Goal: Transaction & Acquisition: Purchase product/service

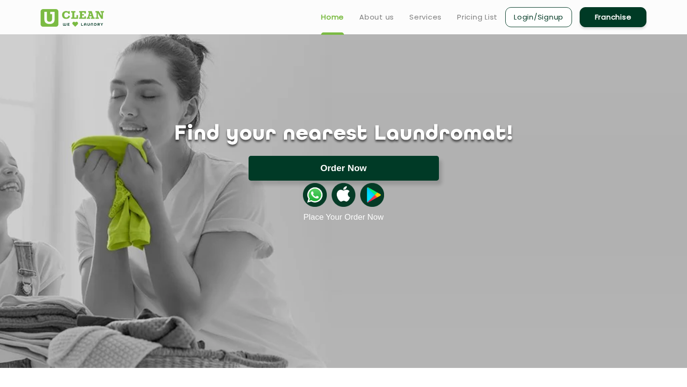
click at [318, 167] on button "Order Now" at bounding box center [344, 168] width 190 height 25
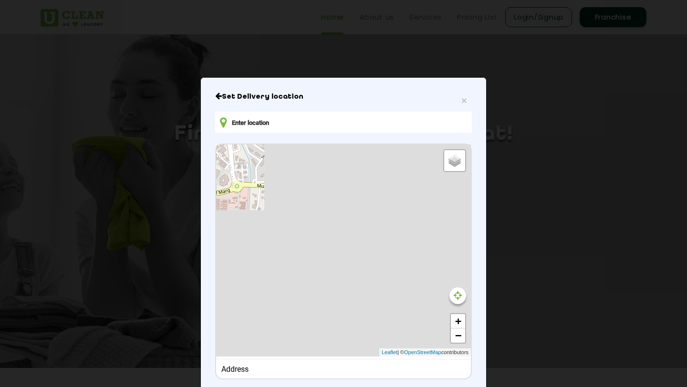
type input "[STREET_ADDRESS]"
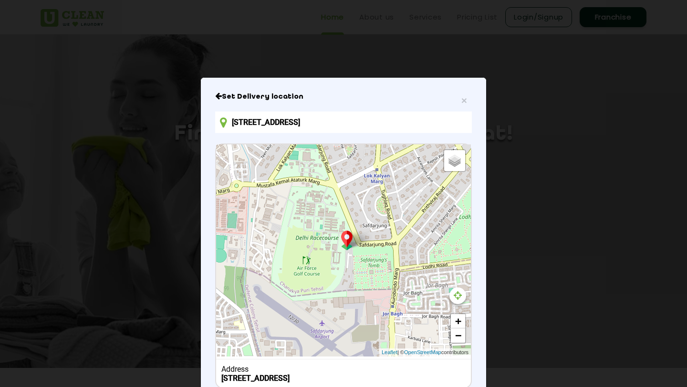
scroll to position [64, 0]
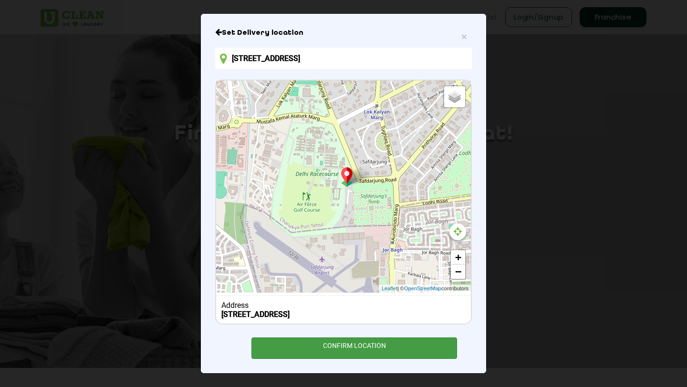
click at [337, 345] on div "CONFIRM LOCATION" at bounding box center [354, 348] width 206 height 21
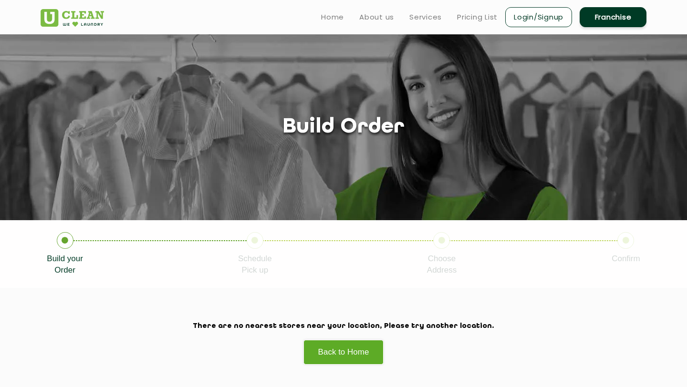
click at [258, 242] on icon at bounding box center [255, 240] width 17 height 17
click at [337, 362] on link "Back to Home" at bounding box center [343, 352] width 81 height 24
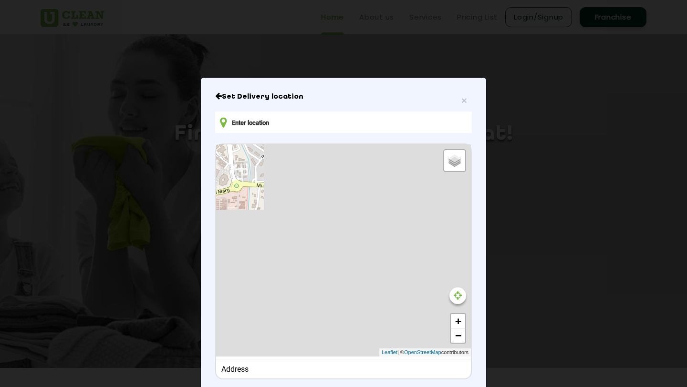
type input "[STREET_ADDRESS]"
click at [329, 120] on input "[STREET_ADDRESS]" at bounding box center [343, 122] width 257 height 21
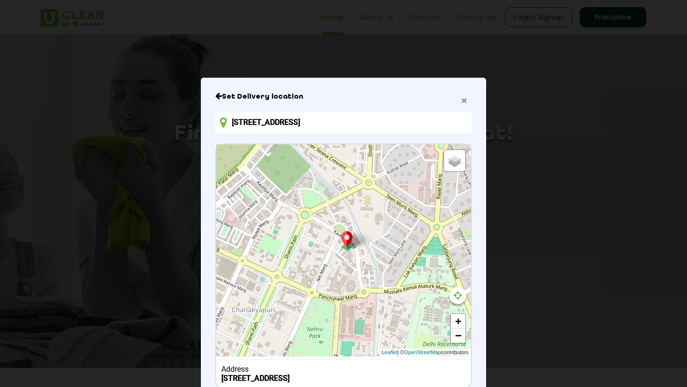
click at [464, 103] on span "×" at bounding box center [464, 100] width 6 height 11
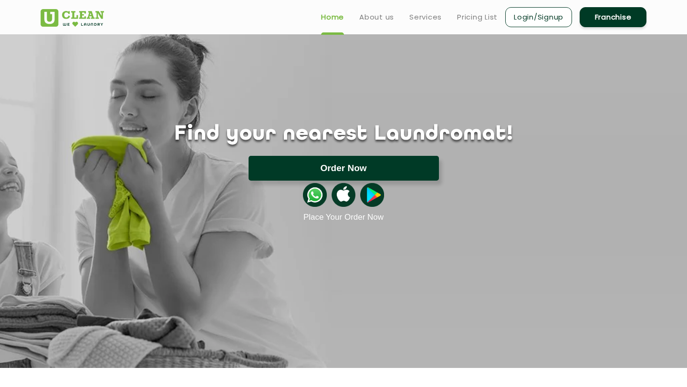
click at [351, 170] on button "Order Now" at bounding box center [344, 168] width 190 height 25
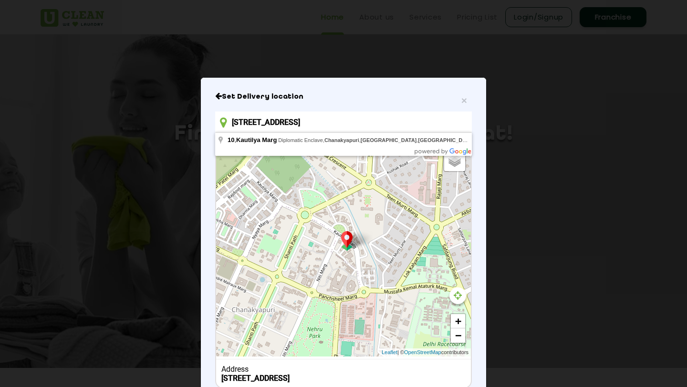
click at [388, 120] on input "[STREET_ADDRESS]" at bounding box center [343, 122] width 257 height 21
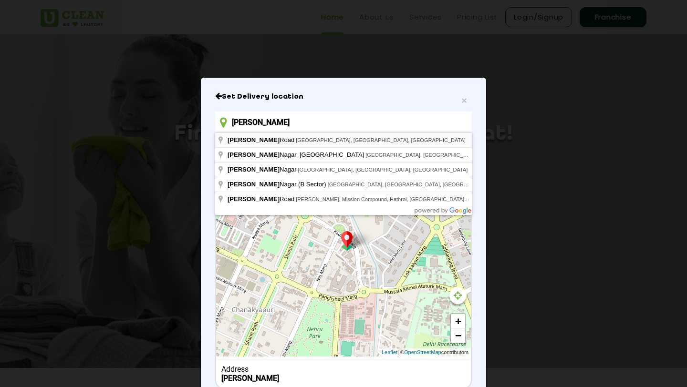
type input "Prithviraj Road, Aurangzeb Road, New Delhi, Delhi, India"
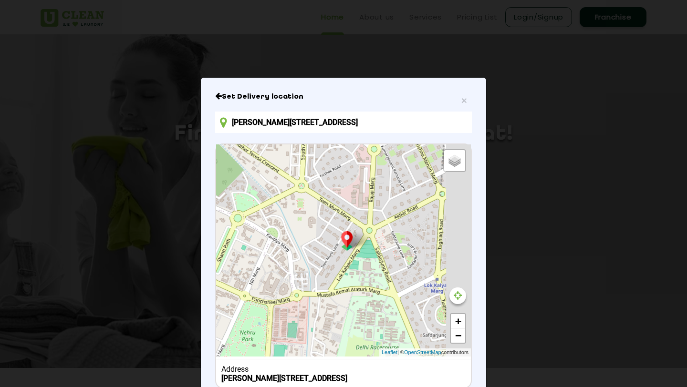
scroll to position [64, 0]
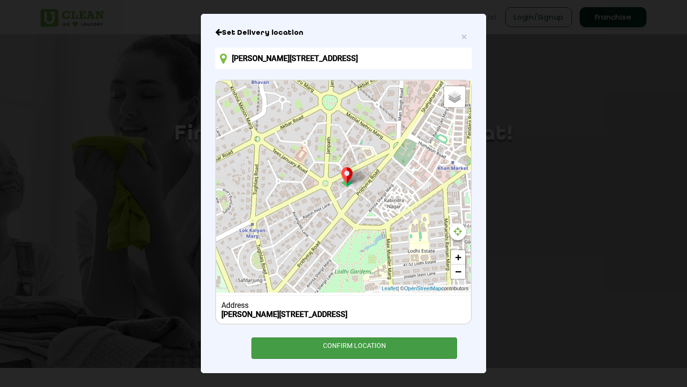
click at [346, 347] on div "CONFIRM LOCATION" at bounding box center [354, 348] width 206 height 21
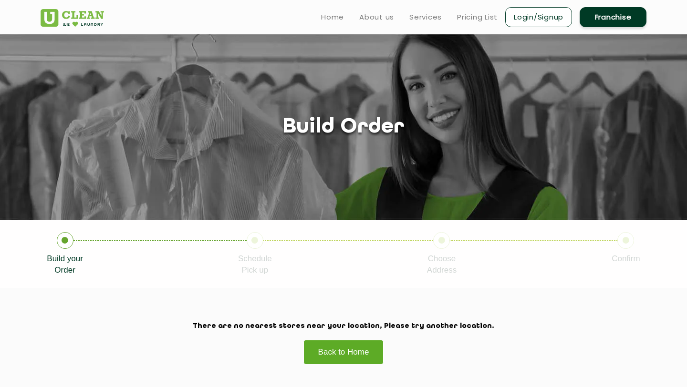
click at [346, 347] on link "Back to Home" at bounding box center [343, 352] width 81 height 24
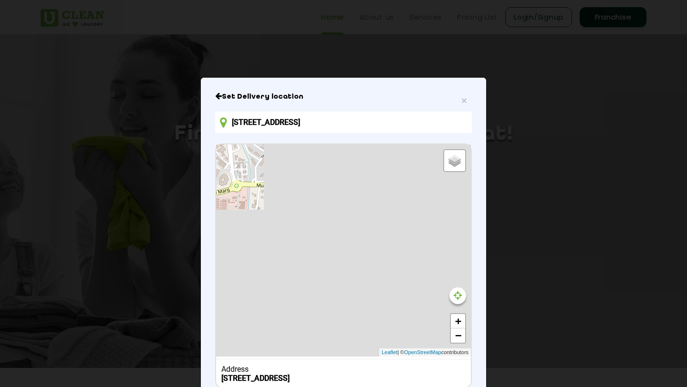
click at [348, 124] on input "[STREET_ADDRESS]" at bounding box center [343, 122] width 257 height 21
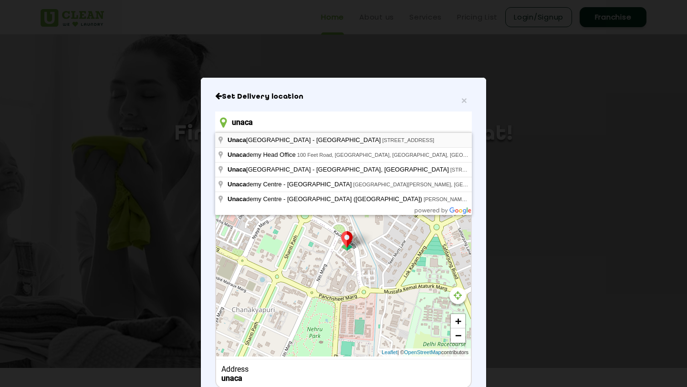
type input "[GEOGRAPHIC_DATA] - Noida, [STREET_ADDRESS]"
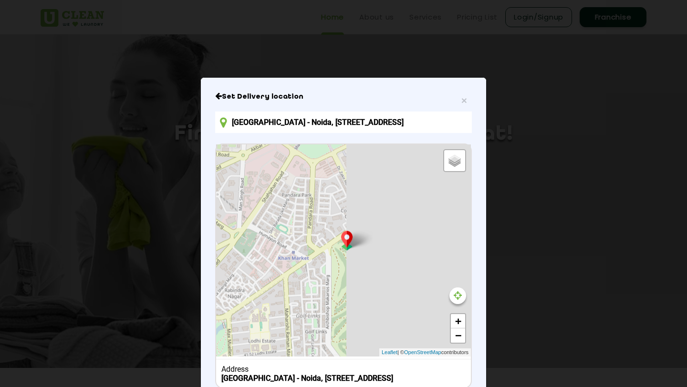
scroll to position [73, 0]
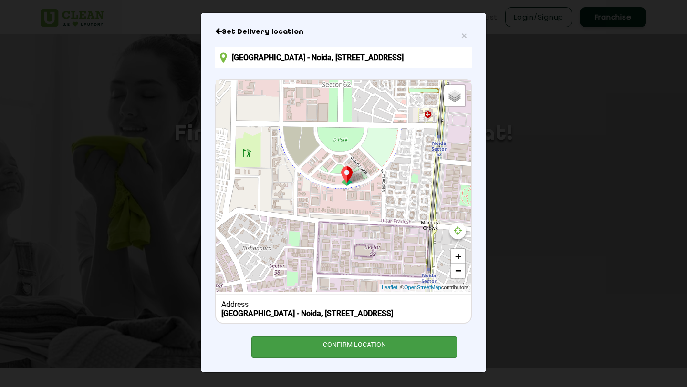
click at [335, 344] on div "CONFIRM LOCATION" at bounding box center [354, 347] width 206 height 21
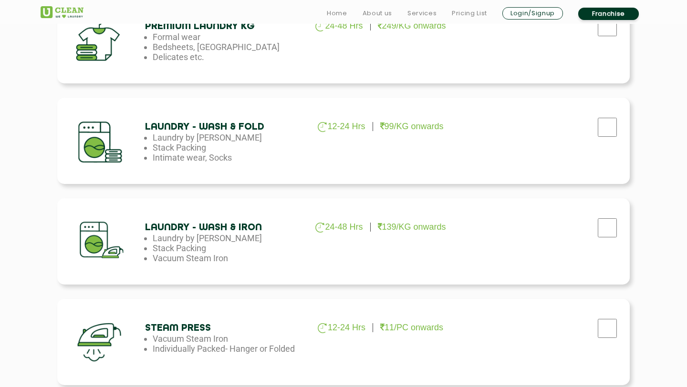
scroll to position [502, 0]
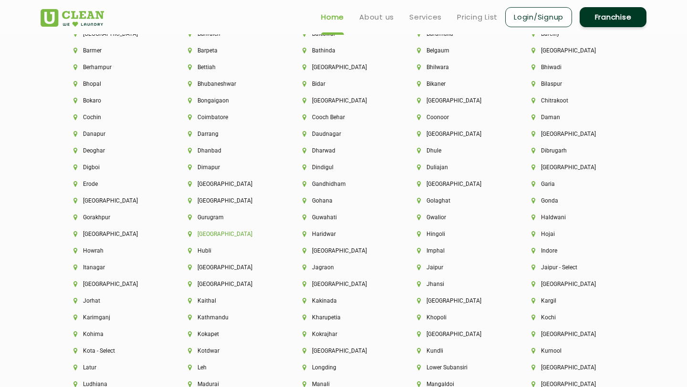
scroll to position [2126, 0]
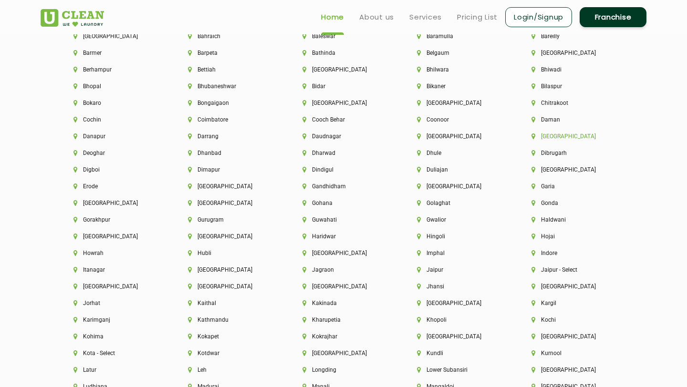
click at [548, 135] on li "[GEOGRAPHIC_DATA]" at bounding box center [572, 136] width 82 height 7
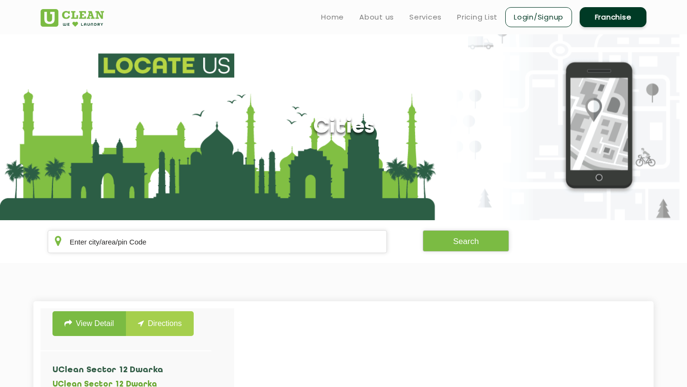
click at [540, 17] on link "Login/Signup" at bounding box center [538, 17] width 67 height 20
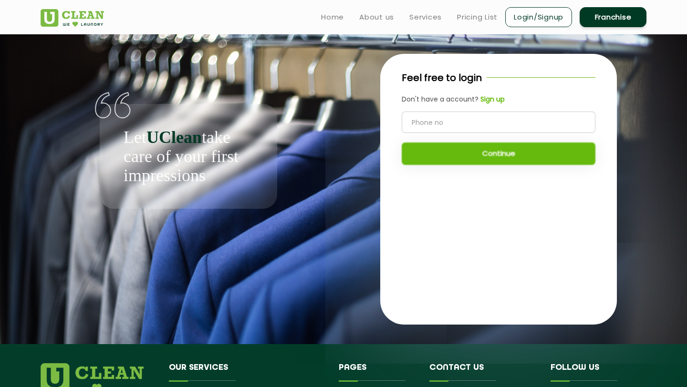
click at [460, 121] on input "tel" at bounding box center [499, 122] width 194 height 21
type input "110021"
click at [513, 155] on div "110021 Continue" at bounding box center [499, 138] width 194 height 53
click at [486, 152] on div "110021 Continue" at bounding box center [499, 138] width 194 height 53
click at [260, 15] on div "Home About us Services Pricing List Login/Signup Franchise" at bounding box center [343, 15] width 620 height 26
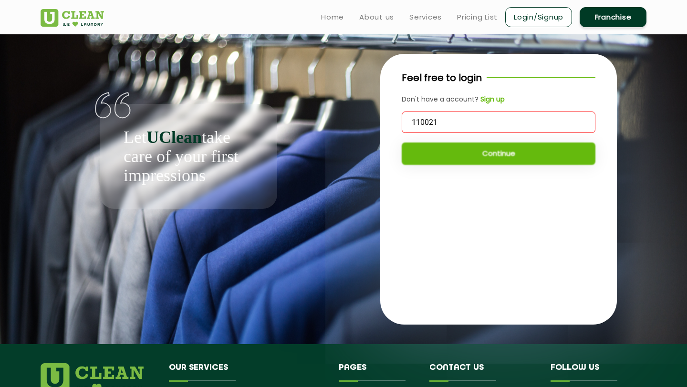
click at [237, 25] on div "Home About us Services Pricing List Login/Signup Franchise" at bounding box center [343, 15] width 620 height 26
click at [339, 17] on link "Home" at bounding box center [332, 16] width 23 height 11
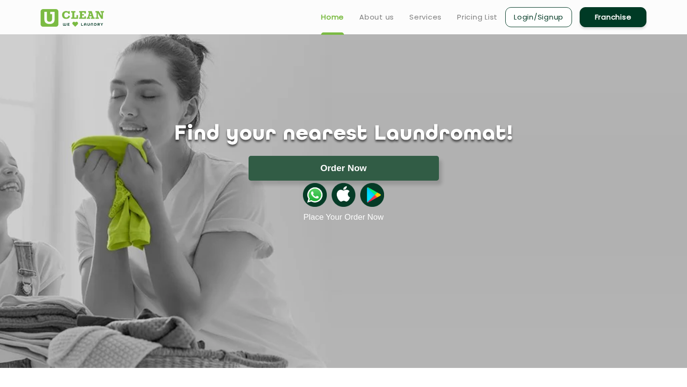
click at [374, 18] on link "About us" at bounding box center [376, 16] width 35 height 11
